Goal: Task Accomplishment & Management: Complete application form

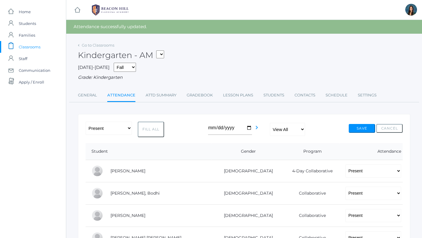
click at [163, 56] on select "*KIND - Kindergarten AM *KIND - Kindergarten PM" at bounding box center [160, 54] width 8 height 8
select select "2131"
click at [158, 50] on select "*KIND - Kindergarten AM *KIND - Kindergarten PM" at bounding box center [160, 54] width 8 height 8
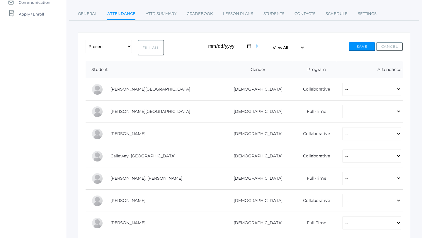
scroll to position [68, 0]
click at [342, 88] on select "-- Present Present-At-Home Tardy Excused Tardy Unexcused Absent Excused Absent …" at bounding box center [371, 88] width 59 height 13
select select "P"
click at [342, 82] on select "-- Present Present-At-Home Tardy Excused Tardy Unexcused Absent Excused Absent …" at bounding box center [371, 88] width 59 height 13
click at [342, 113] on select "-- Present Present-At-Home Tardy Excused Tardy Unexcused Absent Excused Absent …" at bounding box center [371, 111] width 59 height 13
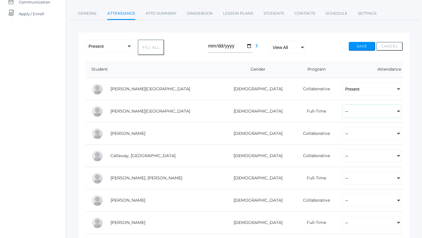
select select "P"
click at [342, 105] on select "-- Present Present-At-Home Tardy Excused Tardy Unexcused Absent Excused Absent …" at bounding box center [371, 111] width 59 height 13
click at [342, 135] on select "-- Present Present-At-Home Tardy Excused Tardy Unexcused Absent Excused Absent …" at bounding box center [371, 133] width 59 height 13
select select "P"
click at [342, 127] on select "-- Present Present-At-Home Tardy Excused Tardy Unexcused Absent Excused Absent …" at bounding box center [371, 133] width 59 height 13
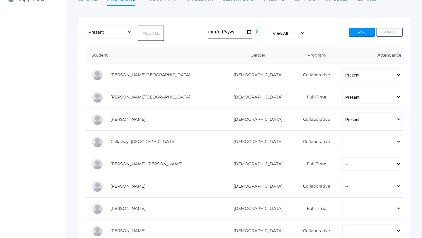
scroll to position [93, 0]
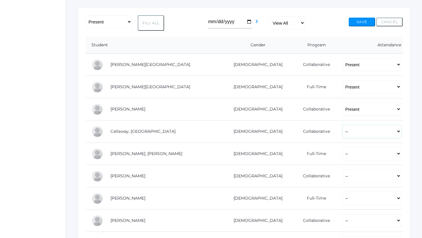
click at [342, 132] on select "-- Present Present-At-Home Tardy Excused Tardy Unexcused Absent Excused Absent …" at bounding box center [371, 131] width 59 height 13
select select "P"
click at [342, 125] on select "-- Present Present-At-Home Tardy Excused Tardy Unexcused Absent Excused Absent …" at bounding box center [371, 131] width 59 height 13
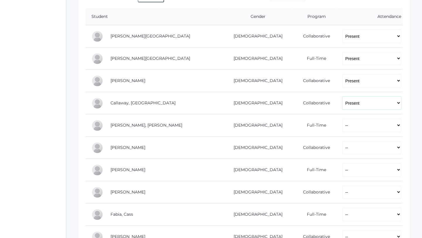
scroll to position [126, 0]
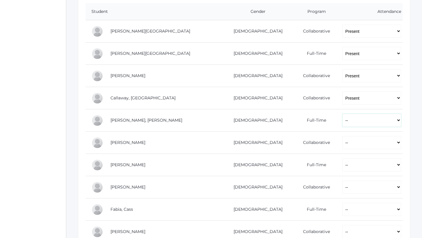
click at [342, 119] on select "-- Present Present-At-Home Tardy Excused Tardy Unexcused Absent Excused Absent …" at bounding box center [371, 120] width 59 height 13
select select "P"
click at [342, 114] on select "-- Present Present-At-Home Tardy Excused Tardy Unexcused Absent Excused Absent …" at bounding box center [371, 120] width 59 height 13
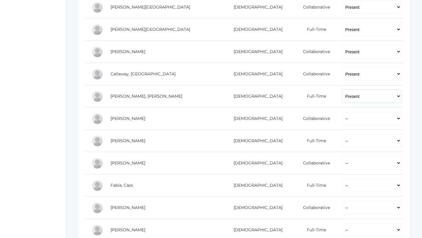
scroll to position [154, 0]
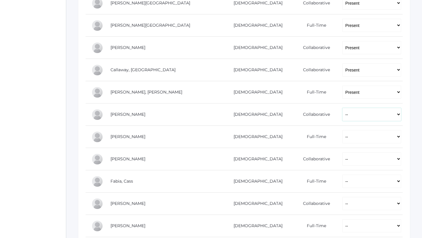
click at [342, 116] on select "-- Present Present-At-Home Tardy Excused Tardy Unexcused Absent Excused Absent …" at bounding box center [371, 114] width 59 height 13
select select "P"
click at [342, 108] on select "-- Present Present-At-Home Tardy Excused Tardy Unexcused Absent Excused Absent …" at bounding box center [371, 114] width 59 height 13
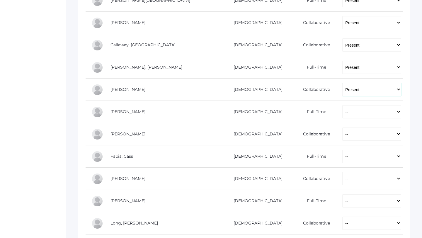
scroll to position [185, 0]
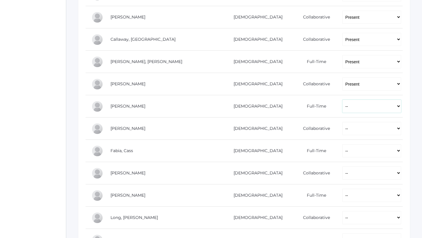
click at [342, 102] on select "-- Present Present-At-Home Tardy Excused Tardy Unexcused Absent Excused Absent …" at bounding box center [371, 106] width 59 height 13
select select "P"
click at [342, 100] on select "-- Present Present-At-Home Tardy Excused Tardy Unexcused Absent Excused Absent …" at bounding box center [371, 106] width 59 height 13
click at [342, 132] on select "-- Present Present-At-Home Tardy Excused Tardy Unexcused Absent Excused Absent …" at bounding box center [371, 128] width 59 height 13
select select "P"
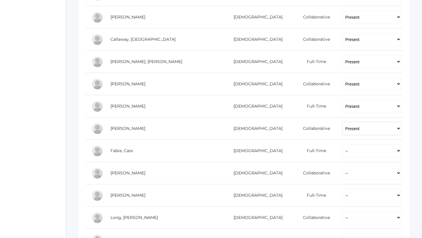
click at [342, 122] on select "-- Present Present-At-Home Tardy Excused Tardy Unexcused Absent Excused Absent …" at bounding box center [371, 128] width 59 height 13
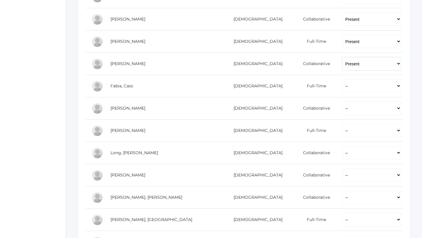
scroll to position [258, 0]
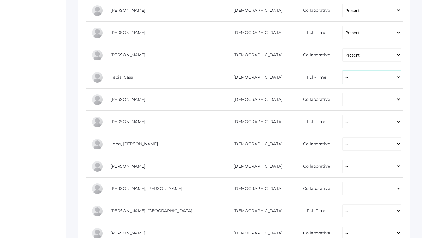
click at [342, 77] on select "-- Present Present-At-Home Tardy Excused Tardy Unexcused Absent Excused Absent …" at bounding box center [371, 77] width 59 height 13
select select "P"
click at [342, 71] on select "-- Present Present-At-Home Tardy Excused Tardy Unexcused Absent Excused Absent …" at bounding box center [371, 77] width 59 height 13
click at [342, 103] on select "-- Present Present-At-Home Tardy Excused Tardy Unexcused Absent Excused Absent …" at bounding box center [371, 99] width 59 height 13
select select "P"
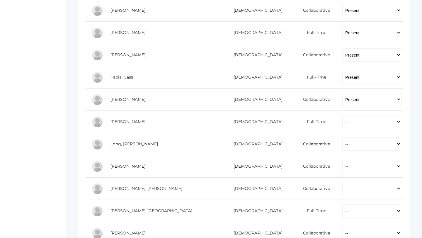
click at [342, 93] on select "-- Present Present-At-Home Tardy Excused Tardy Unexcused Absent Excused Absent …" at bounding box center [371, 99] width 59 height 13
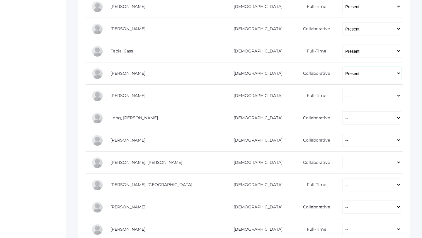
scroll to position [285, 0]
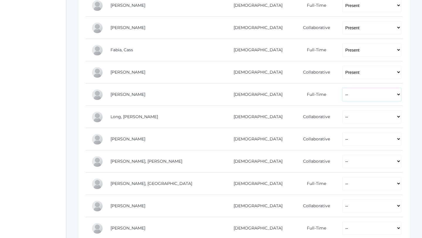
click at [342, 95] on select "-- Present Present-At-Home Tardy Excused Tardy Unexcused Absent Excused Absent …" at bounding box center [371, 94] width 59 height 13
select select "P"
click at [342, 88] on select "-- Present Present-At-Home Tardy Excused Tardy Unexcused Absent Excused Absent …" at bounding box center [371, 94] width 59 height 13
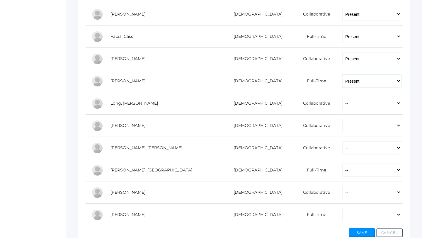
scroll to position [303, 0]
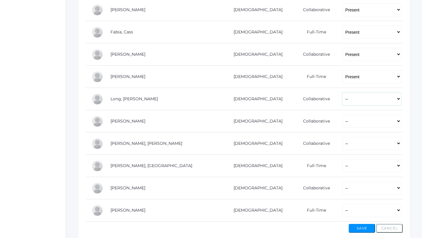
click at [342, 98] on select "-- Present Present-At-Home Tardy Excused Tardy Unexcused Absent Excused Absent …" at bounding box center [371, 98] width 59 height 13
select select "P"
click at [342, 92] on select "-- Present Present-At-Home Tardy Excused Tardy Unexcused Absent Excused Absent …" at bounding box center [371, 98] width 59 height 13
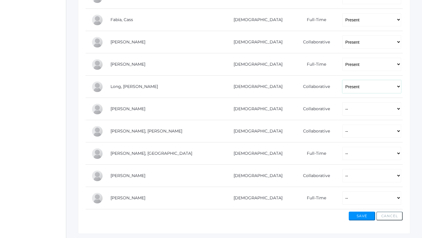
scroll to position [318, 0]
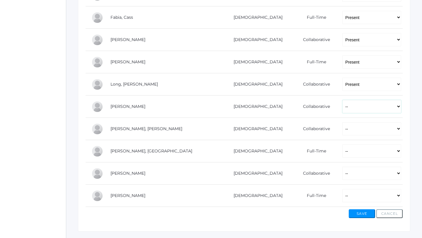
click at [342, 108] on select "-- Present Present-At-Home Tardy Excused Tardy Unexcused Absent Excused Absent …" at bounding box center [371, 106] width 59 height 13
select select "P"
click at [342, 100] on select "-- Present Present-At-Home Tardy Excused Tardy Unexcused Absent Excused Absent …" at bounding box center [371, 106] width 59 height 13
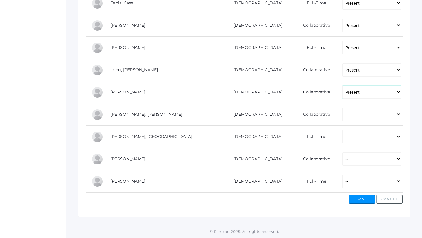
scroll to position [333, 0]
click at [342, 114] on select "-- Present Present-At-Home Tardy Excused Tardy Unexcused Absent Excused Absent …" at bounding box center [371, 114] width 59 height 13
select select "P"
click at [342, 108] on select "-- Present Present-At-Home Tardy Excused Tardy Unexcused Absent Excused Absent …" at bounding box center [371, 114] width 59 height 13
click at [342, 135] on select "-- Present Present-At-Home Tardy Excused Tardy Unexcused Absent Excused Absent …" at bounding box center [371, 136] width 59 height 13
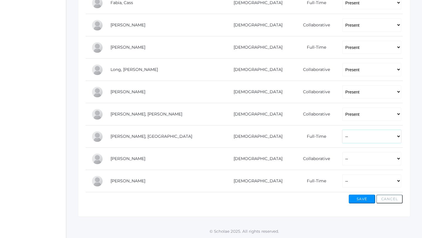
select select "P"
click at [342, 130] on select "-- Present Present-At-Home Tardy Excused Tardy Unexcused Absent Excused Absent …" at bounding box center [371, 136] width 59 height 13
click at [342, 158] on select "-- Present Present-At-Home Tardy Excused Tardy Unexcused Absent Excused Absent …" at bounding box center [371, 158] width 59 height 13
select select "P"
click at [342, 152] on select "-- Present Present-At-Home Tardy Excused Tardy Unexcused Absent Excused Absent …" at bounding box center [371, 158] width 59 height 13
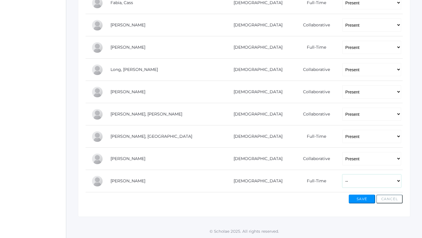
click at [342, 182] on select "-- Present Present-At-Home Tardy Excused Tardy Unexcused Absent Excused Absent …" at bounding box center [371, 180] width 59 height 13
select select "P"
click at [342, 174] on select "-- Present Present-At-Home Tardy Excused Tardy Unexcused Absent Excused Absent …" at bounding box center [371, 180] width 59 height 13
click at [360, 201] on button "Save" at bounding box center [362, 199] width 26 height 9
